Goal: Task Accomplishment & Management: Use online tool/utility

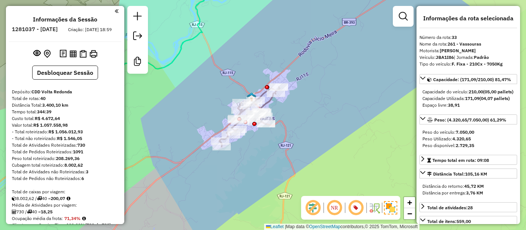
select select "**********"
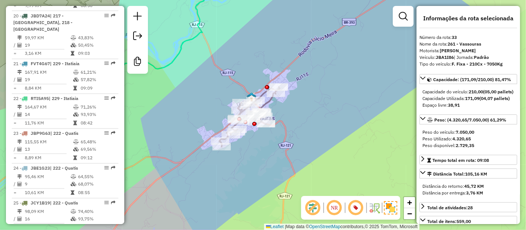
scroll to position [1140, 0]
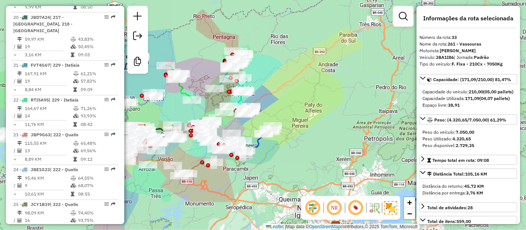
drag, startPoint x: 266, startPoint y: 118, endPoint x: 331, endPoint y: 93, distance: 69.0
click at [331, 93] on div "Janela de atendimento Grade de atendimento Capacidade Transportadoras Veículos …" at bounding box center [263, 115] width 526 height 230
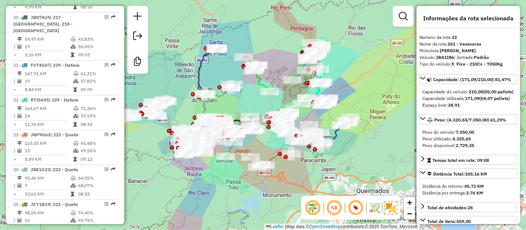
drag, startPoint x: 210, startPoint y: 183, endPoint x: 259, endPoint y: 179, distance: 49.3
click at [259, 179] on div "Janela de atendimento Grade de atendimento Capacidade Transportadoras Veículos …" at bounding box center [263, 115] width 526 height 230
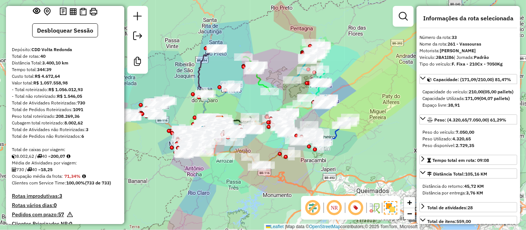
scroll to position [0, 0]
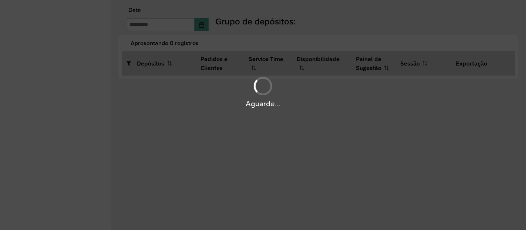
type input "**********"
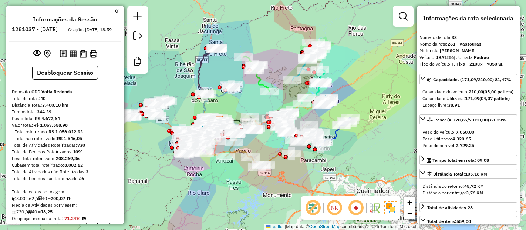
select select "**********"
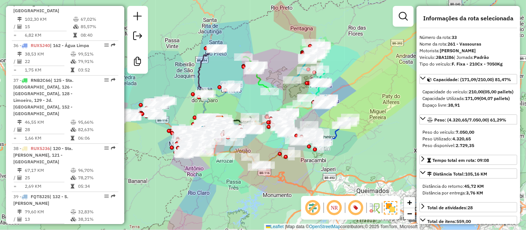
scroll to position [1881, 0]
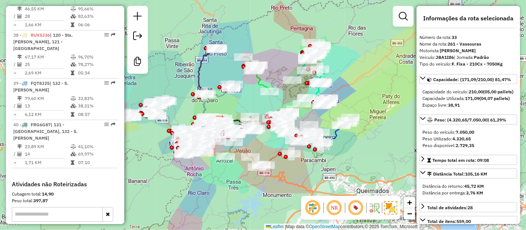
click at [67, 181] on h4 "Atividades não Roteirizadas" at bounding box center [65, 184] width 107 height 7
drag, startPoint x: 67, startPoint y: 80, endPoint x: 88, endPoint y: 77, distance: 21.3
click at [88, 181] on h4 "Atividades não Roteirizadas" at bounding box center [65, 184] width 107 height 7
drag, startPoint x: 66, startPoint y: 78, endPoint x: 90, endPoint y: 76, distance: 24.5
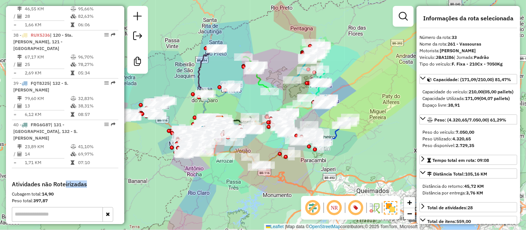
click at [90, 181] on h4 "Atividades não Roteirizadas" at bounding box center [65, 184] width 107 height 7
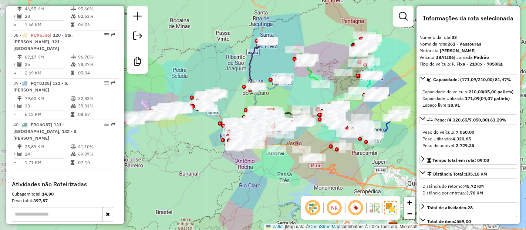
drag, startPoint x: 170, startPoint y: 200, endPoint x: 221, endPoint y: 192, distance: 51.4
click at [221, 192] on div "Janela de atendimento Grade de atendimento Capacidade Transportadoras Veículos …" at bounding box center [263, 115] width 526 height 230
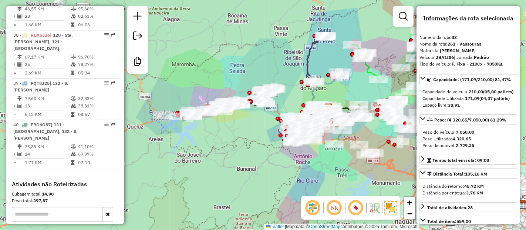
drag, startPoint x: 154, startPoint y: 146, endPoint x: 238, endPoint y: 140, distance: 85.0
click at [238, 140] on div "Janela de atendimento Grade de atendimento Capacidade Transportadoras Veículos …" at bounding box center [263, 115] width 526 height 230
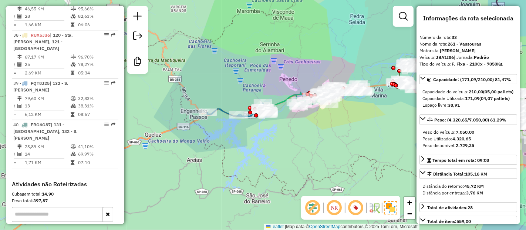
click at [217, 108] on icon at bounding box center [237, 109] width 61 height 13
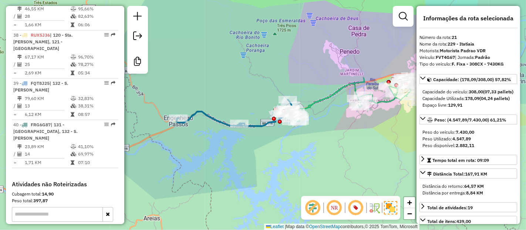
click at [256, 124] on icon at bounding box center [237, 113] width 122 height 27
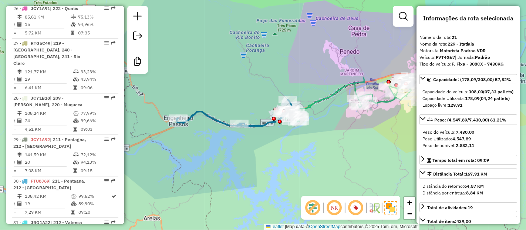
scroll to position [1152, 0]
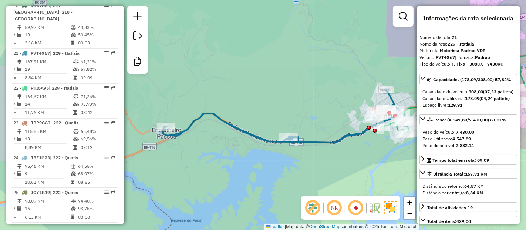
drag, startPoint x: 226, startPoint y: 118, endPoint x: 259, endPoint y: 127, distance: 34.1
click at [259, 127] on div "Janela de atendimento Grade de atendimento Capacidade Transportadoras Veículos …" at bounding box center [263, 115] width 526 height 230
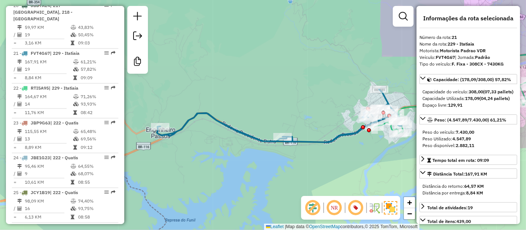
drag, startPoint x: 263, startPoint y: 123, endPoint x: 258, endPoint y: 123, distance: 5.9
click at [258, 123] on div "Janela de atendimento Grade de atendimento Capacidade Transportadoras Veículos …" at bounding box center [263, 115] width 526 height 230
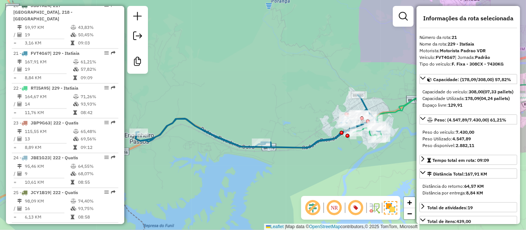
drag, startPoint x: 229, startPoint y: 121, endPoint x: 208, endPoint y: 126, distance: 22.1
click at [208, 126] on div "Janela de atendimento Grade de atendimento Capacidade Transportadoras Veículos …" at bounding box center [263, 115] width 526 height 230
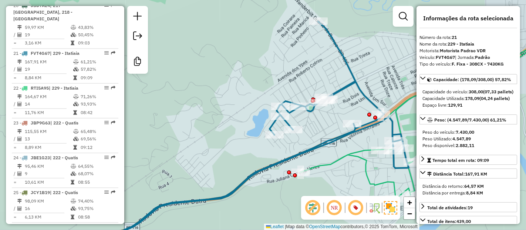
click at [342, 79] on div "Janela de atendimento Grade de atendimento Capacidade Transportadoras Veículos …" at bounding box center [263, 115] width 526 height 230
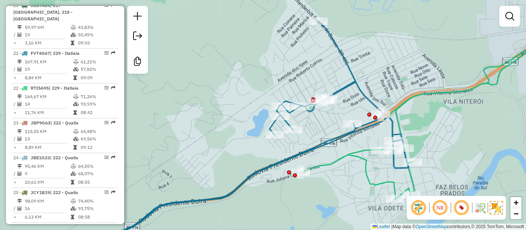
click at [350, 81] on icon at bounding box center [177, 127] width 461 height 212
select select "**********"
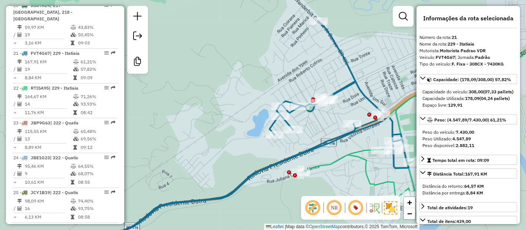
click at [350, 81] on icon at bounding box center [177, 127] width 461 height 212
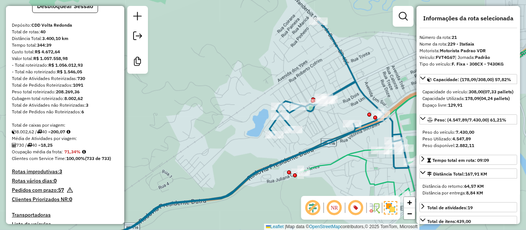
scroll to position [45, 0]
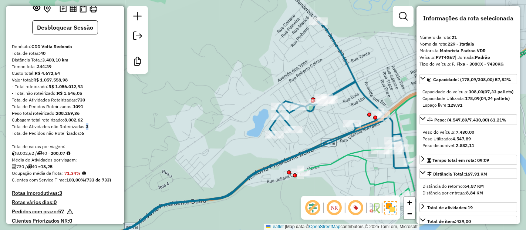
click at [85, 130] on div "Total de Atividades não Roteirizadas: 3" at bounding box center [65, 126] width 107 height 7
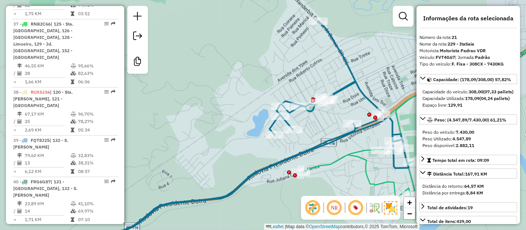
scroll to position [1881, 0]
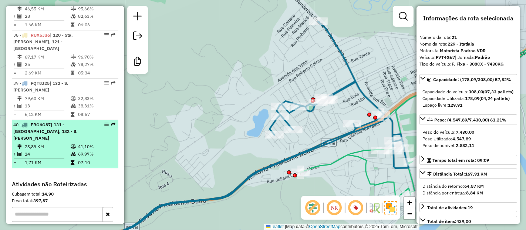
click at [94, 143] on td "41,10%" at bounding box center [96, 146] width 37 height 7
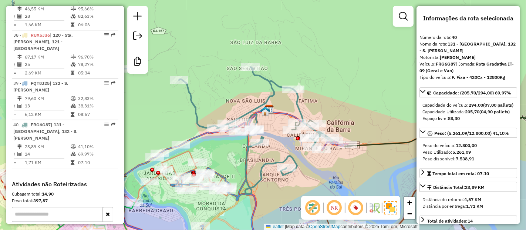
click at [242, 34] on div "Janela de atendimento Grade de atendimento Capacidade Transportadoras Veículos …" at bounding box center [263, 115] width 526 height 230
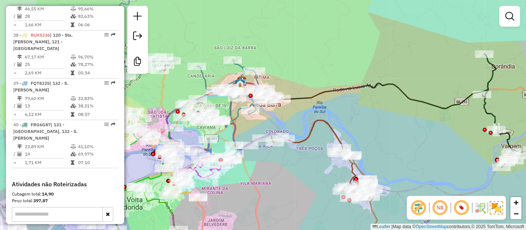
drag, startPoint x: 235, startPoint y: 53, endPoint x: 281, endPoint y: 71, distance: 49.9
click at [281, 71] on div "Janela de atendimento Grade de atendimento Capacidade Transportadoras Veículos …" at bounding box center [263, 115] width 526 height 230
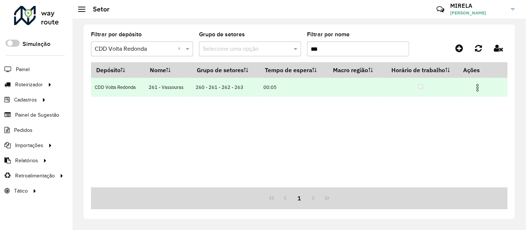
click at [311, 94] on td "00:05" at bounding box center [294, 87] width 68 height 19
